Goal: Navigation & Orientation: Find specific page/section

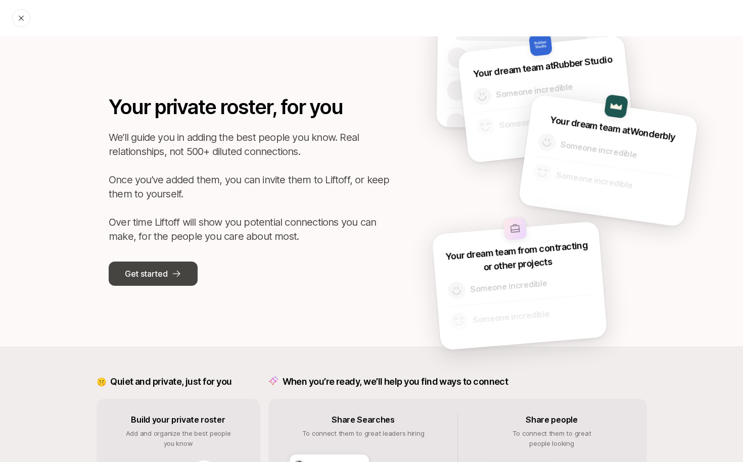
click at [161, 274] on p "Get started" at bounding box center [146, 273] width 42 height 13
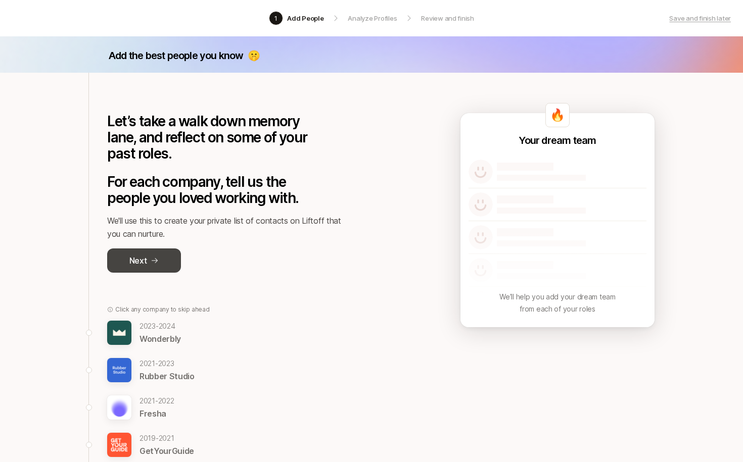
click at [151, 260] on icon at bounding box center [155, 261] width 8 height 8
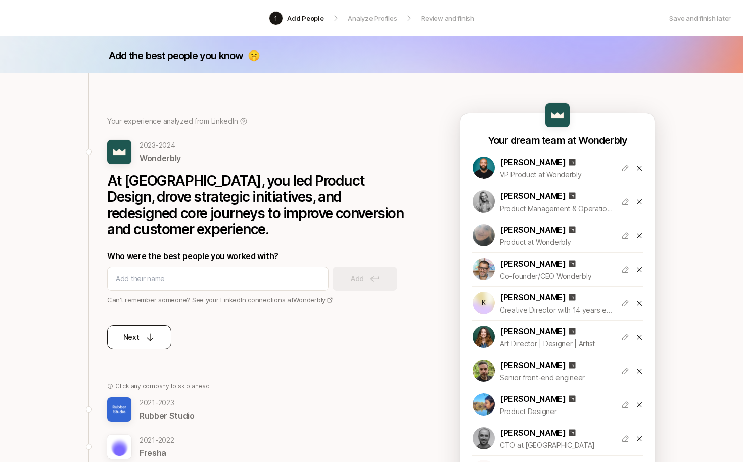
click at [149, 342] on icon at bounding box center [150, 337] width 10 height 10
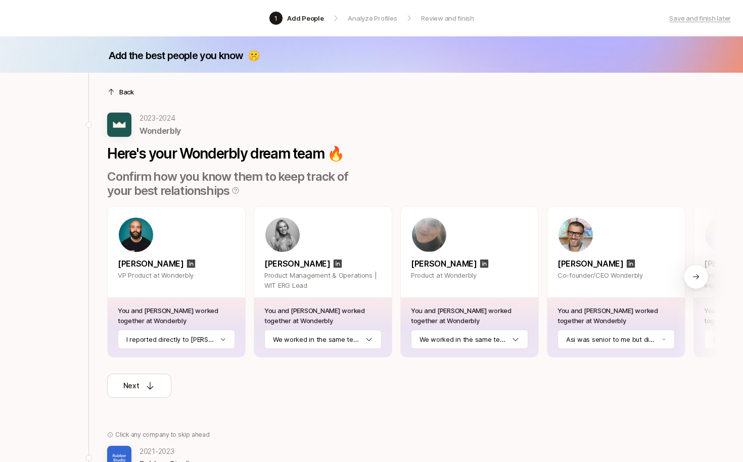
click at [122, 90] on p "Back" at bounding box center [126, 92] width 15 height 10
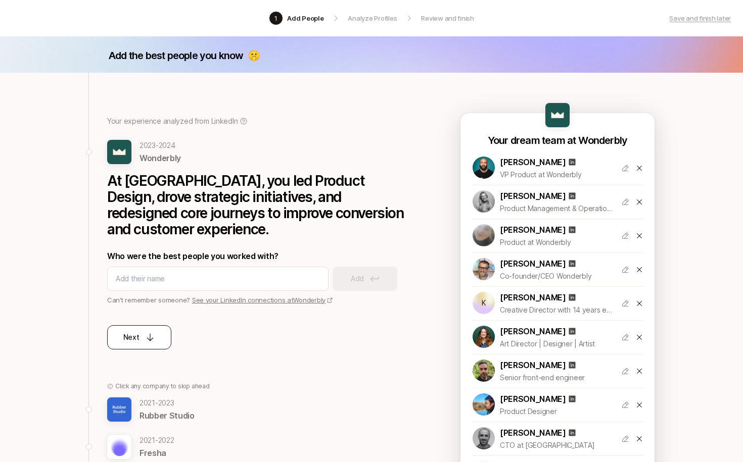
click at [141, 334] on div "Next" at bounding box center [139, 337] width 32 height 12
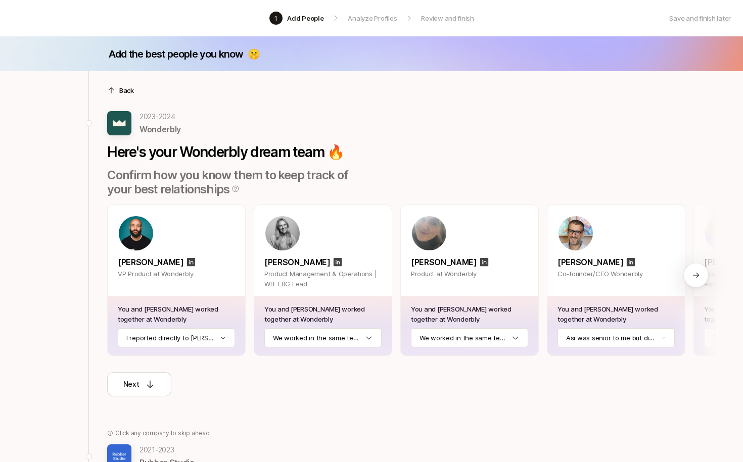
scroll to position [2, 0]
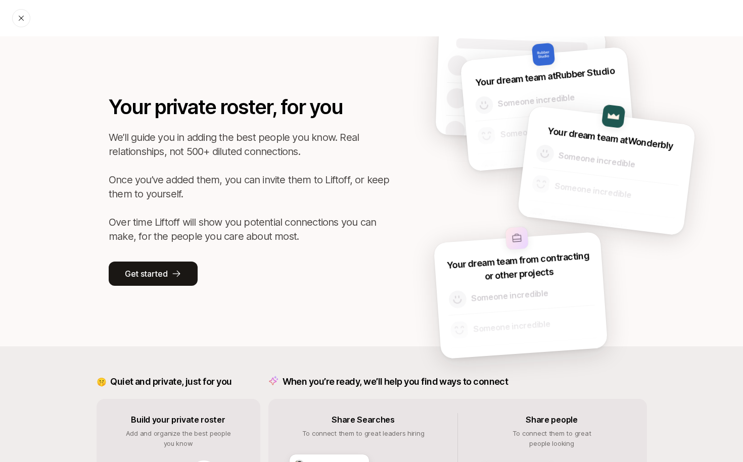
click at [19, 18] on icon at bounding box center [21, 18] width 8 height 8
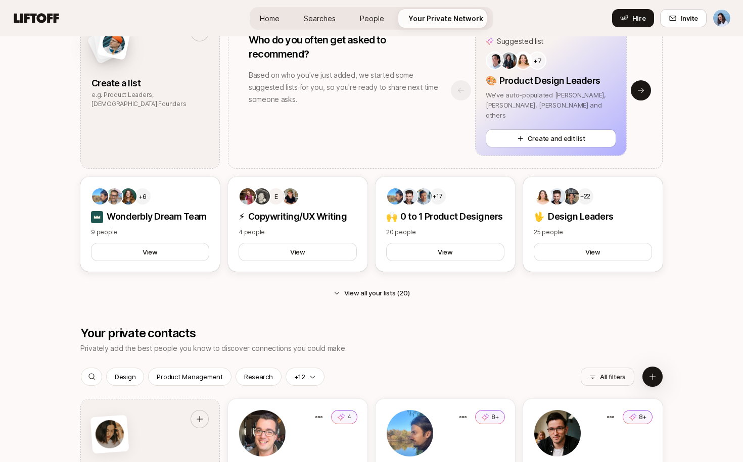
scroll to position [926, 0]
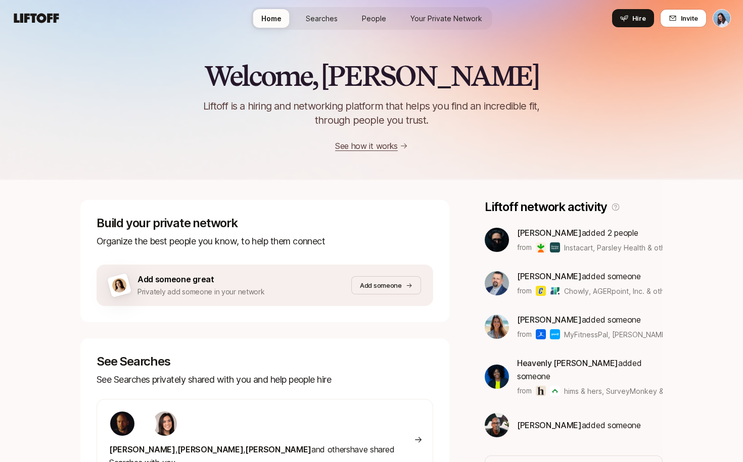
click at [453, 16] on span "Your Private Network" at bounding box center [446, 18] width 72 height 11
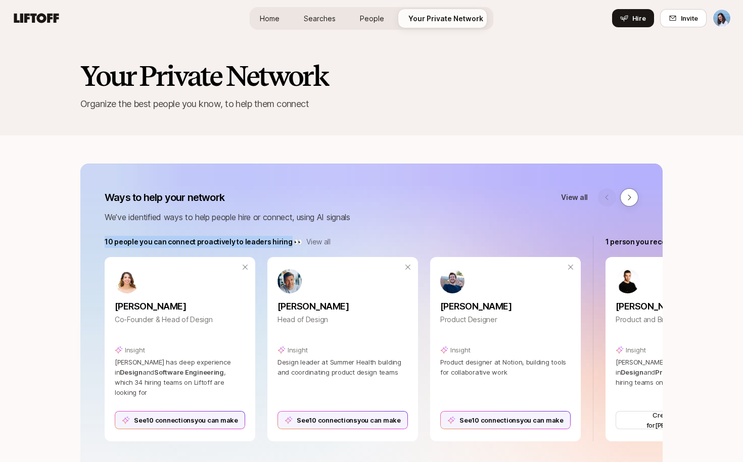
drag, startPoint x: 103, startPoint y: 241, endPoint x: 283, endPoint y: 243, distance: 180.9
click at [283, 243] on div "10 people you can connect proactively to leaders hiring 👀 View all Analía Ibarg…" at bounding box center [371, 339] width 582 height 206
copy p "10 people you can connect proactively to leaders hiring"
click at [174, 240] on p "10 people you can connect proactively to leaders hiring 👀" at bounding box center [204, 242] width 198 height 12
drag, startPoint x: 138, startPoint y: 244, endPoint x: 292, endPoint y: 241, distance: 153.1
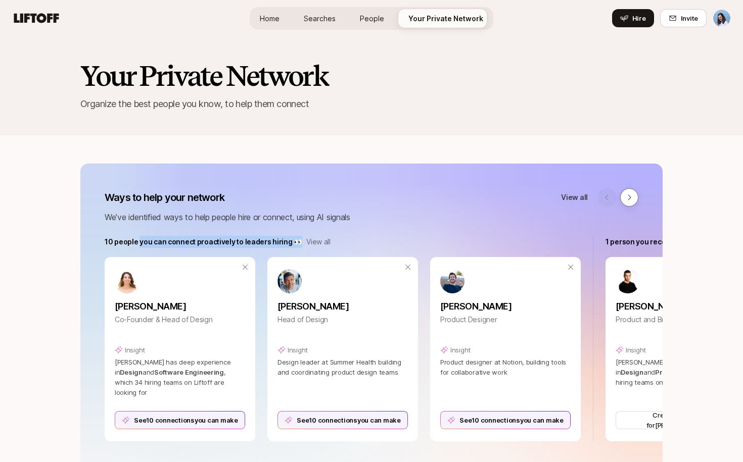
click at [292, 241] on p "10 people you can connect proactively to leaders hiring 👀" at bounding box center [204, 242] width 198 height 12
copy p "you can connect proactively to leaders hiring 👀"
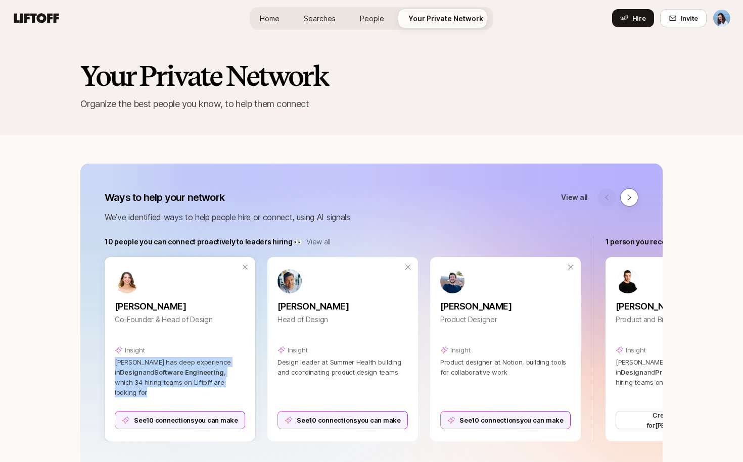
drag, startPoint x: 116, startPoint y: 362, endPoint x: 220, endPoint y: 381, distance: 105.9
click at [220, 381] on p "Analía has deep experience in Design and Software Engineering , which 34 hiring…" at bounding box center [180, 377] width 130 height 40
copy p "Analía has deep experience in Design and Software Engineering , which 34 hiring…"
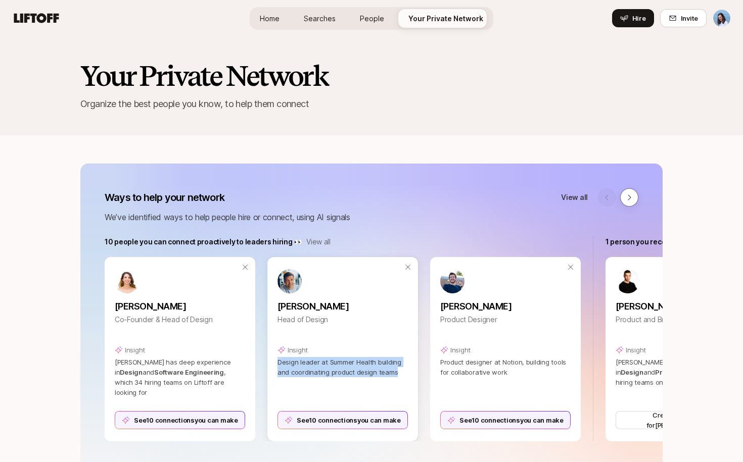
drag, startPoint x: 398, startPoint y: 370, endPoint x: 277, endPoint y: 366, distance: 121.3
click at [277, 366] on p "Design leader at Summer Health building and coordinating product design teams" at bounding box center [342, 367] width 130 height 20
copy span "Design leader at Summer Health building and coordinating product design teams"
click at [498, 115] on div "Your Private Network Organize the best people you know, to help them connect" at bounding box center [371, 85] width 743 height 99
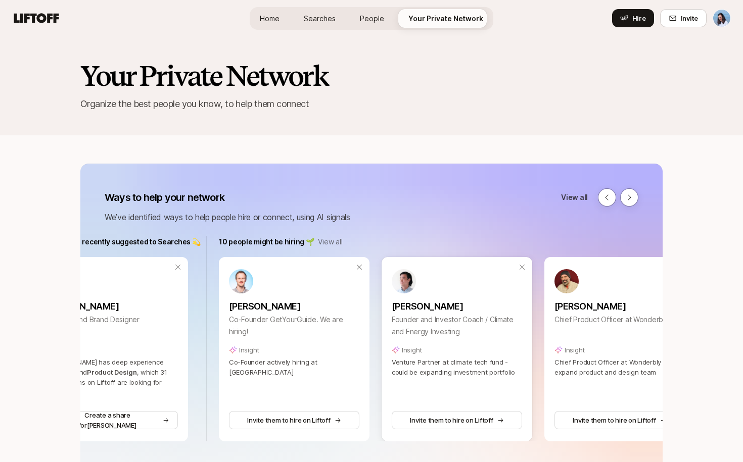
scroll to position [0, 568]
drag, startPoint x: 361, startPoint y: 364, endPoint x: 229, endPoint y: 367, distance: 132.4
click at [229, 367] on div "Martin Sieber Co-Founder GetYourGuide. We are hiring! Insight Co-Founder active…" at bounding box center [293, 349] width 151 height 184
copy span "Co-Founder actively hiring at [GEOGRAPHIC_DATA]"
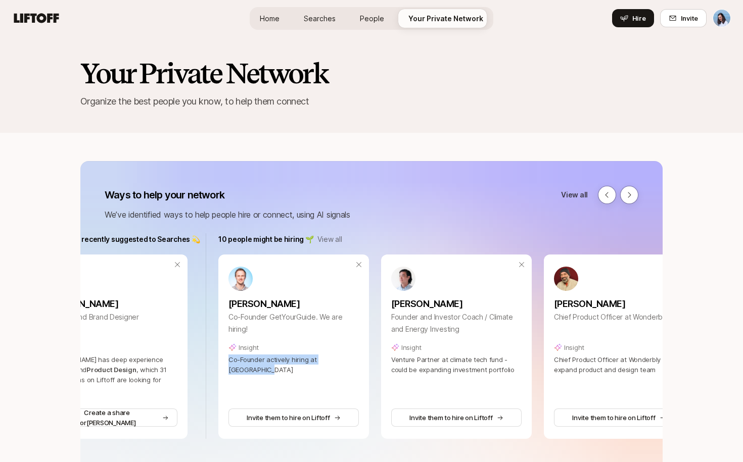
scroll to position [4, 0]
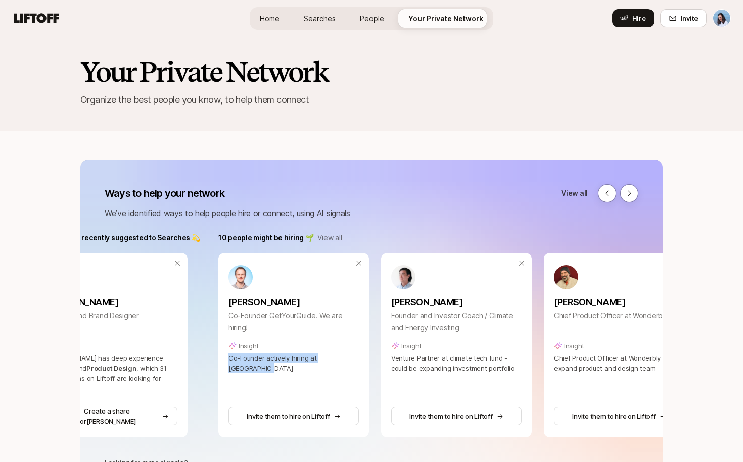
click at [329, 17] on span "Searches" at bounding box center [320, 18] width 32 height 11
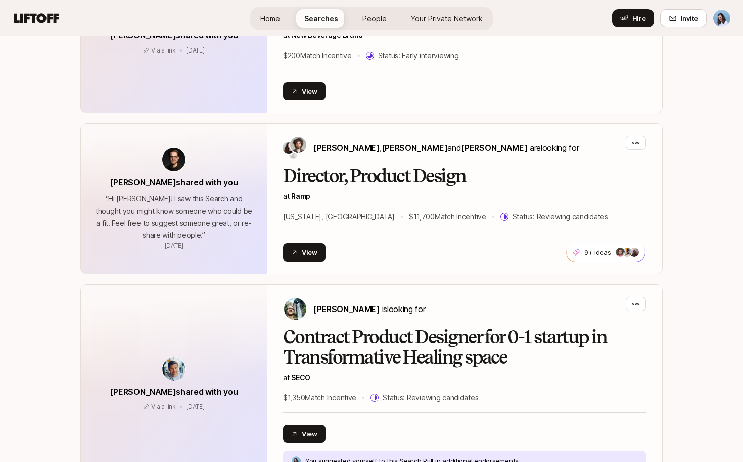
scroll to position [2456, 0]
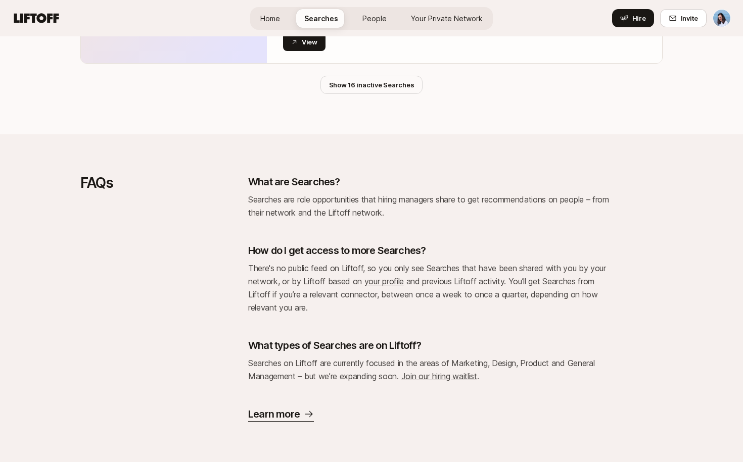
click at [272, 418] on p "Learn more" at bounding box center [274, 414] width 52 height 14
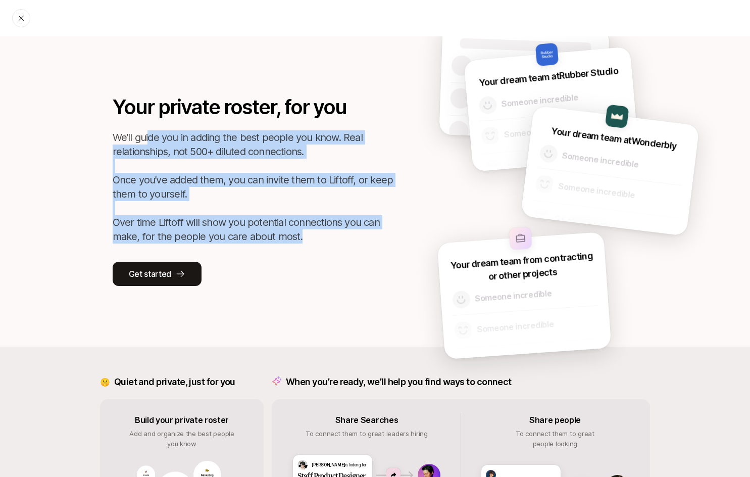
drag, startPoint x: 150, startPoint y: 136, endPoint x: 368, endPoint y: 233, distance: 239.1
click at [363, 232] on p "We’ll guide you in adding the best people you know. Real relationships, not 500…" at bounding box center [254, 186] width 283 height 113
click at [387, 237] on p "We’ll guide you in adding the best people you know. Real relationships, not 500…" at bounding box center [254, 186] width 283 height 113
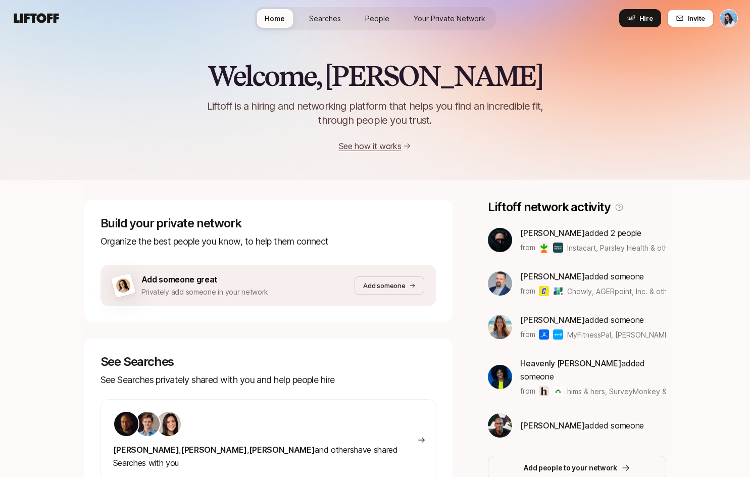
click at [437, 26] on link "Your Private Network" at bounding box center [450, 18] width 88 height 19
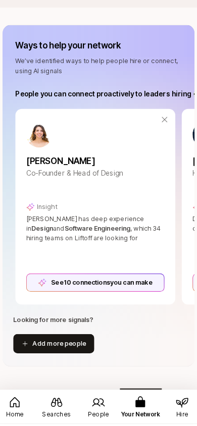
scroll to position [218, 0]
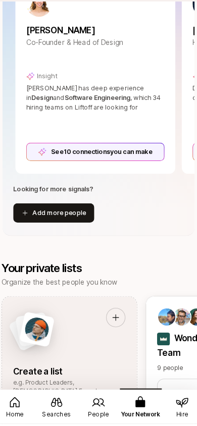
click at [89, 172] on div "See 10 connections you can make" at bounding box center [95, 170] width 130 height 17
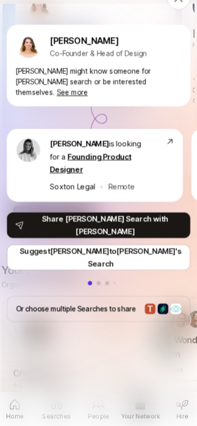
click at [88, 107] on p "See more" at bounding box center [73, 112] width 29 height 10
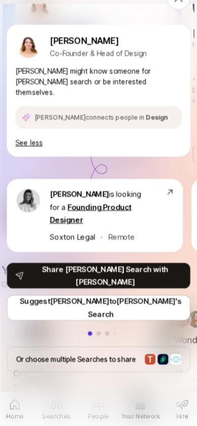
click at [33, 155] on p "See less" at bounding box center [33, 160] width 26 height 10
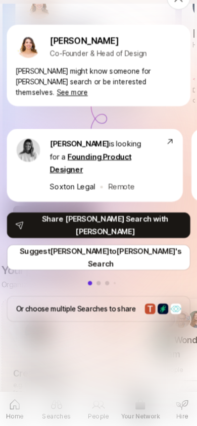
click at [88, 107] on p "See more" at bounding box center [73, 112] width 29 height 10
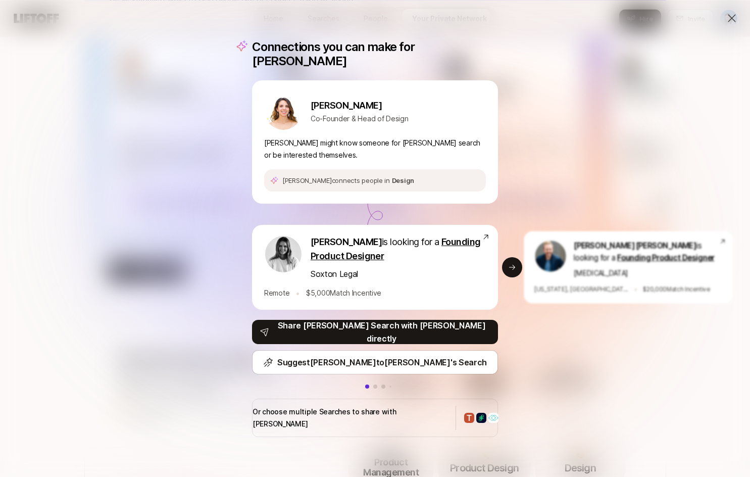
click at [731, 15] on icon at bounding box center [732, 18] width 12 height 12
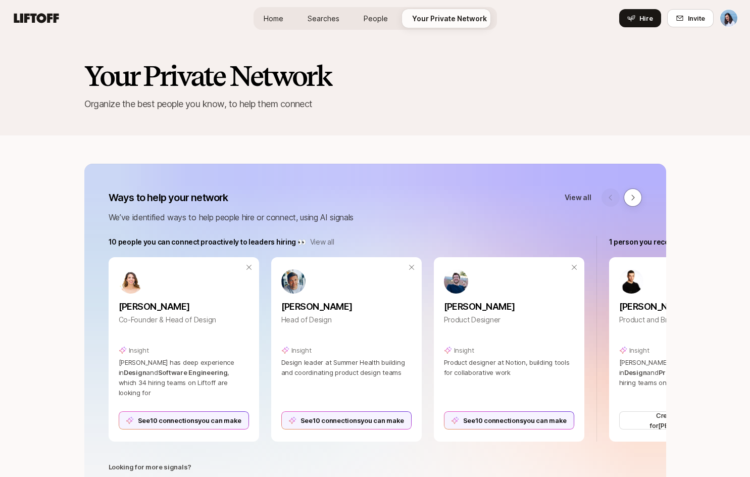
click at [314, 14] on span "Searches" at bounding box center [324, 18] width 32 height 11
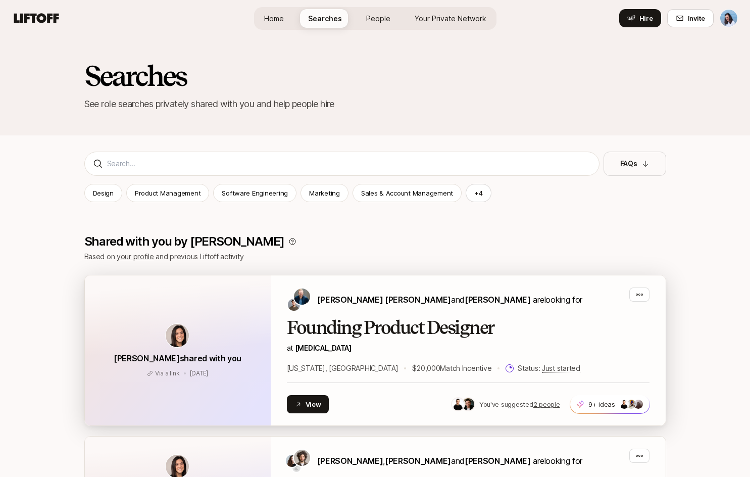
click at [440, 325] on h2 "Founding Product Designer" at bounding box center [468, 328] width 363 height 20
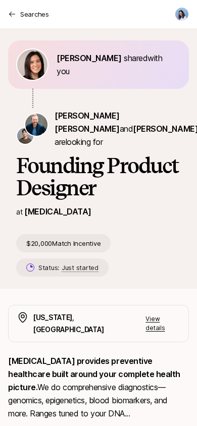
click at [10, 16] on icon at bounding box center [12, 14] width 8 height 8
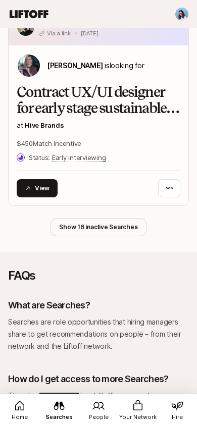
scroll to position [3051, 0]
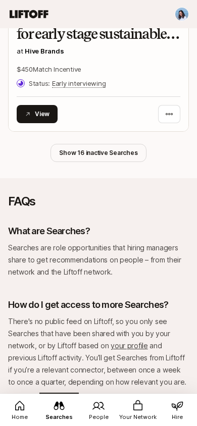
click at [108, 144] on button "Show 16 inactive Searches" at bounding box center [98, 153] width 95 height 18
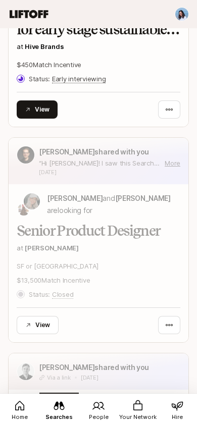
scroll to position [3056, 0]
